Goal: Find specific page/section

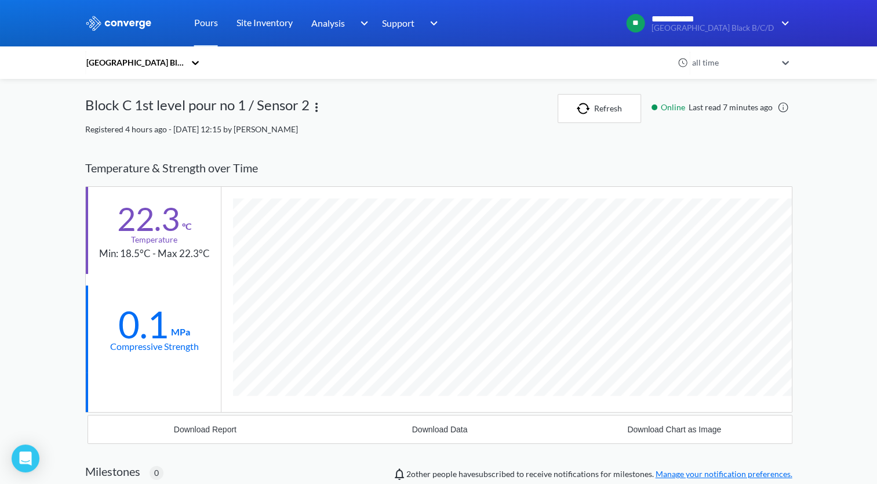
scroll to position [740, 708]
click at [317, 110] on img at bounding box center [317, 107] width 14 height 14
click at [407, 112] on div "Block C 1st level pour no 1 / Sensor 2 Edit" at bounding box center [321, 108] width 473 height 29
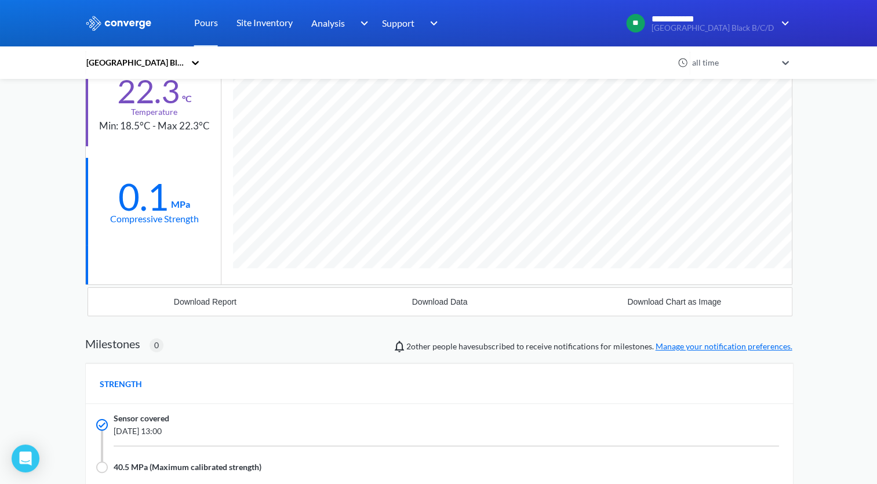
scroll to position [0, 0]
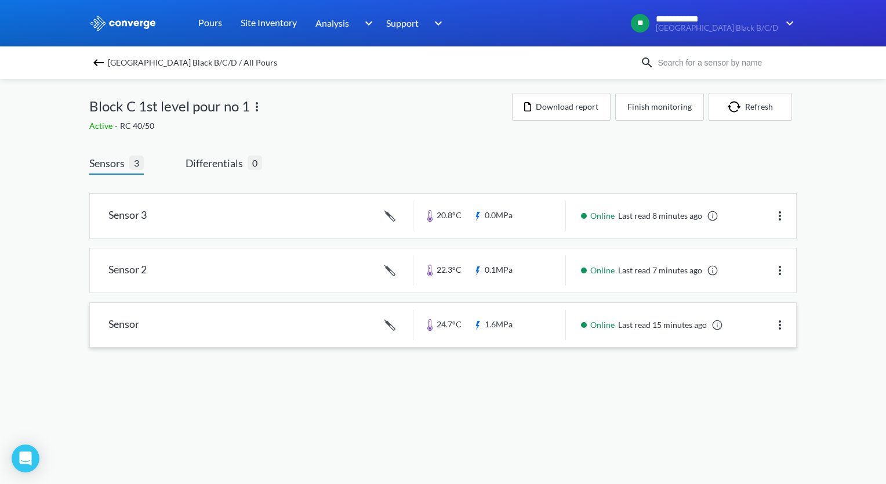
click at [119, 322] on link at bounding box center [443, 325] width 706 height 44
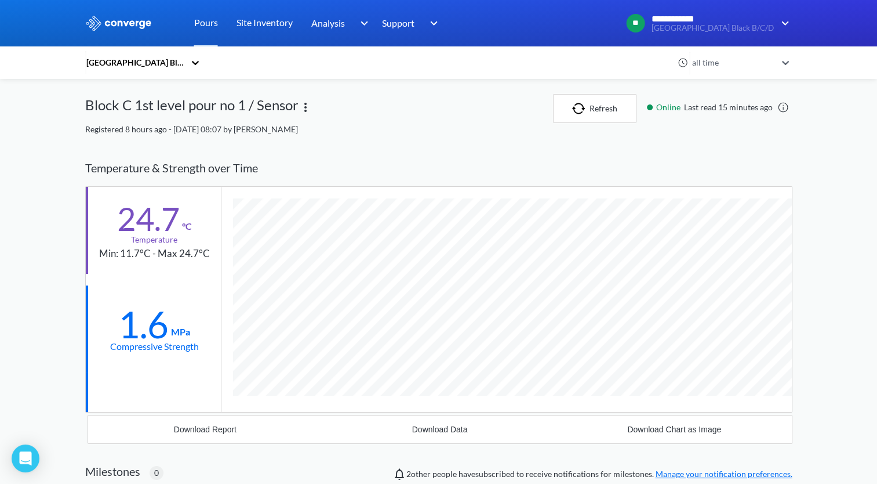
scroll to position [740, 708]
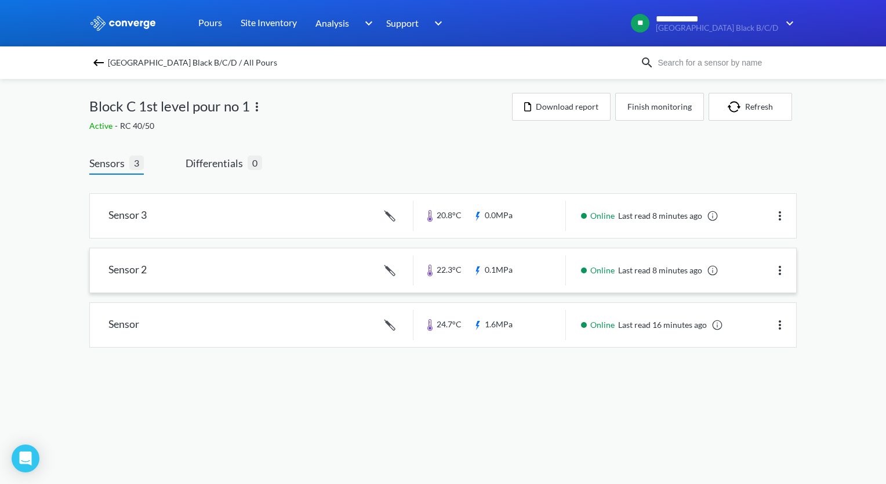
click at [118, 270] on link at bounding box center [443, 270] width 706 height 44
click at [118, 215] on link at bounding box center [443, 216] width 706 height 44
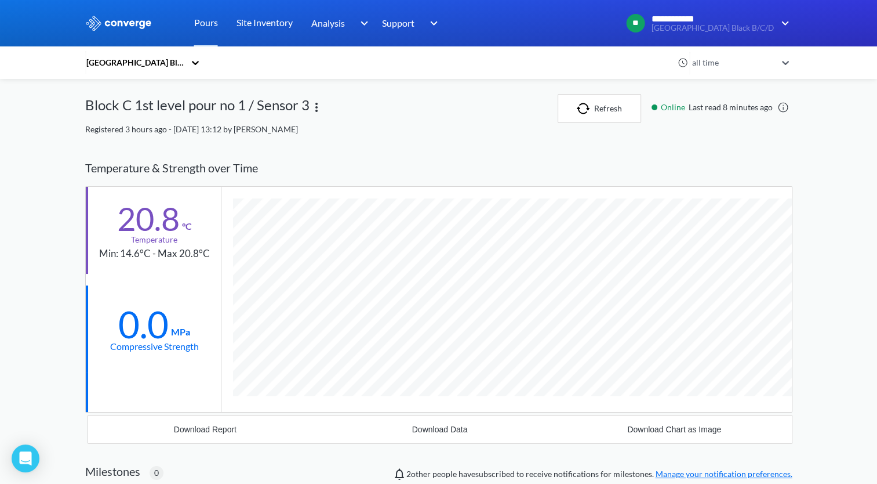
scroll to position [740, 708]
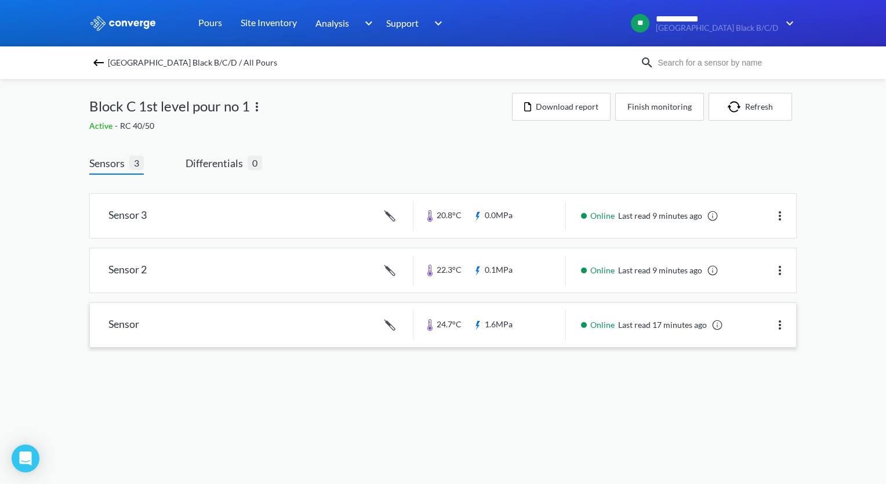
click at [125, 323] on link at bounding box center [443, 325] width 706 height 44
